Goal: Task Accomplishment & Management: Manage account settings

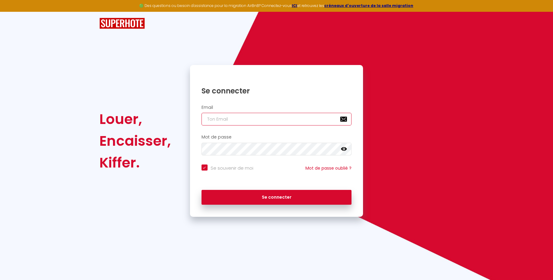
click at [225, 117] on input "email" at bounding box center [276, 119] width 150 height 13
type input "[EMAIL_ADDRESS][DOMAIN_NAME]"
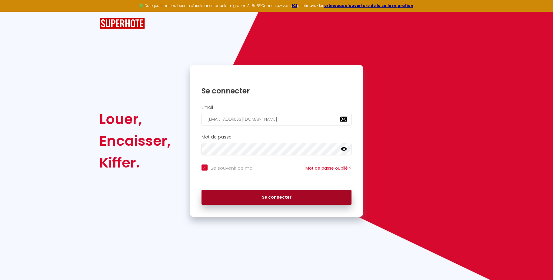
click at [262, 198] on button "Se connecter" at bounding box center [276, 197] width 150 height 15
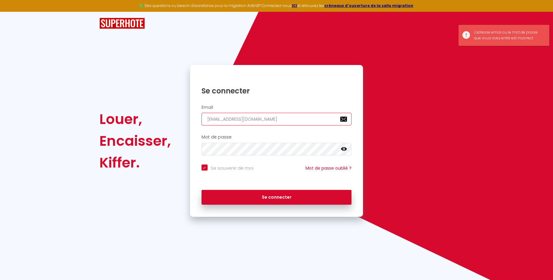
drag, startPoint x: 208, startPoint y: 120, endPoint x: 197, endPoint y: 119, distance: 11.5
click at [197, 119] on div "Email [EMAIL_ADDRESS][DOMAIN_NAME]" at bounding box center [276, 115] width 165 height 21
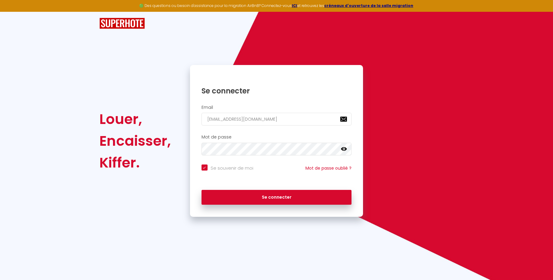
click at [346, 151] on icon at bounding box center [344, 149] width 6 height 6
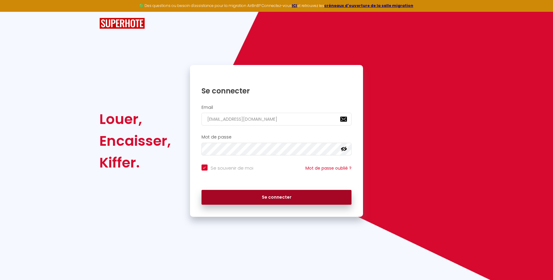
click at [263, 196] on button "Se connecter" at bounding box center [276, 197] width 150 height 15
checkbox input "true"
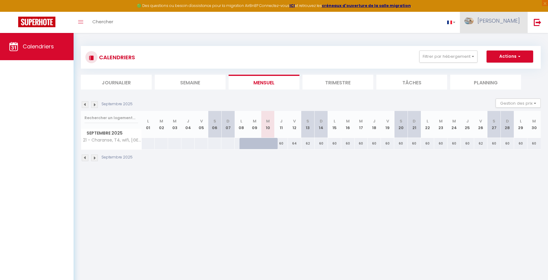
click at [509, 25] on link "[PERSON_NAME]" at bounding box center [494, 22] width 68 height 21
click at [474, 21] on img at bounding box center [469, 21] width 9 height 7
click at [361, 79] on li "Trimestre" at bounding box center [338, 82] width 71 height 15
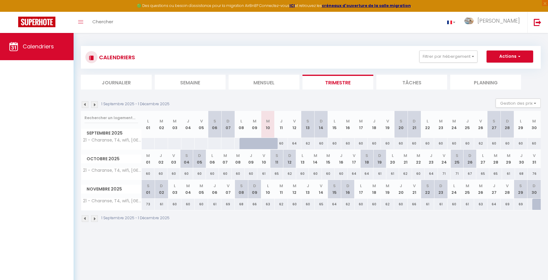
drag, startPoint x: 112, startPoint y: 201, endPoint x: 122, endPoint y: 213, distance: 15.9
click at [115, 203] on span "21 - Charanse, T4, wifi, [GEOGRAPHIC_DATA]" at bounding box center [112, 201] width 61 height 5
click at [133, 233] on div "CALENDRIERS Filtrer par hébergement Tous 21 - Charanse, T4, wifi, centre Luchon…" at bounding box center [311, 134] width 475 height 203
click at [80, 19] on link "Toggle menubar" at bounding box center [81, 22] width 14 height 21
click at [81, 23] on icon "Toggle menubar" at bounding box center [80, 22] width 5 height 4
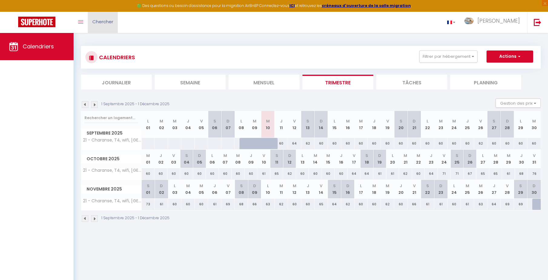
click at [101, 21] on span "Chercher" at bounding box center [102, 21] width 21 height 6
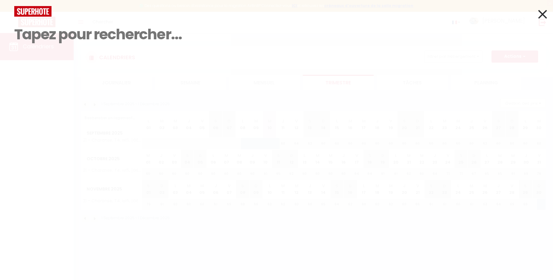
click at [79, 26] on input at bounding box center [276, 35] width 524 height 36
click at [7, 12] on div "Résultat de la recherche Id Appart Voyageur Checkin Checkout Nuits Pers. Platef…" at bounding box center [276, 140] width 553 height 280
click at [539, 13] on icon at bounding box center [542, 14] width 9 height 15
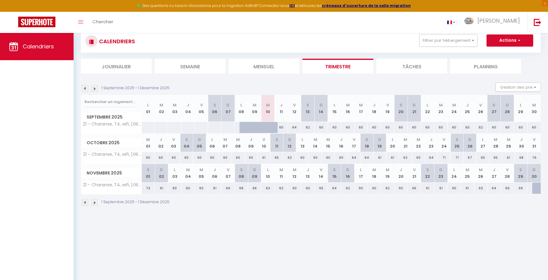
scroll to position [30, 0]
